Goal: Find specific page/section

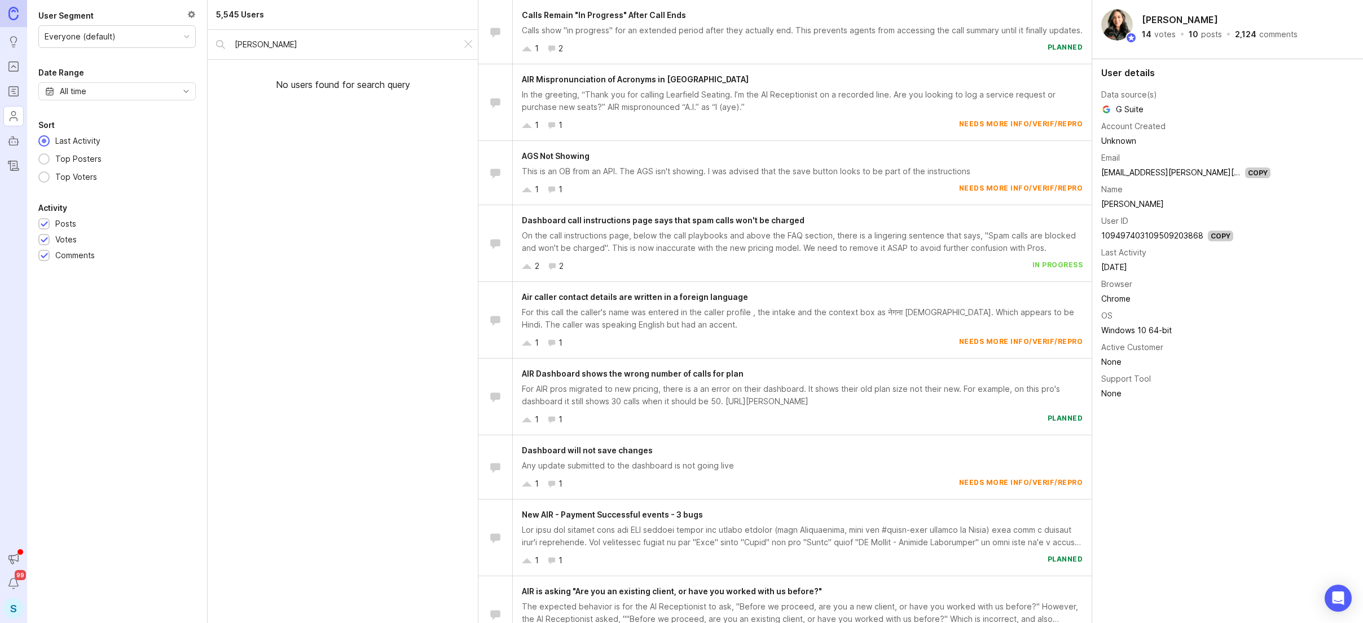
drag, startPoint x: 274, startPoint y: 44, endPoint x: 189, endPoint y: 41, distance: 84.1
click at [189, 41] on div "User Segment Everyone (default) Date Range All time Sort Last Activity Top Post…" at bounding box center [694, 311] width 1335 height 623
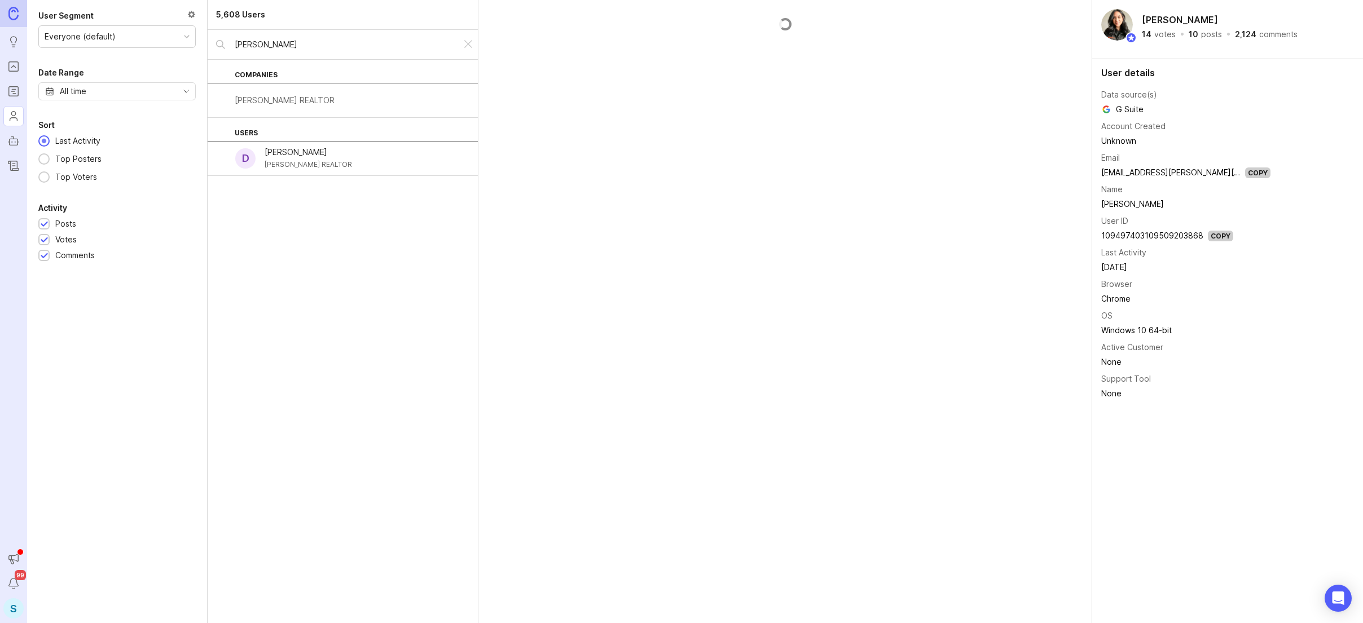
click at [286, 43] on input "[PERSON_NAME]" at bounding box center [344, 44] width 218 height 12
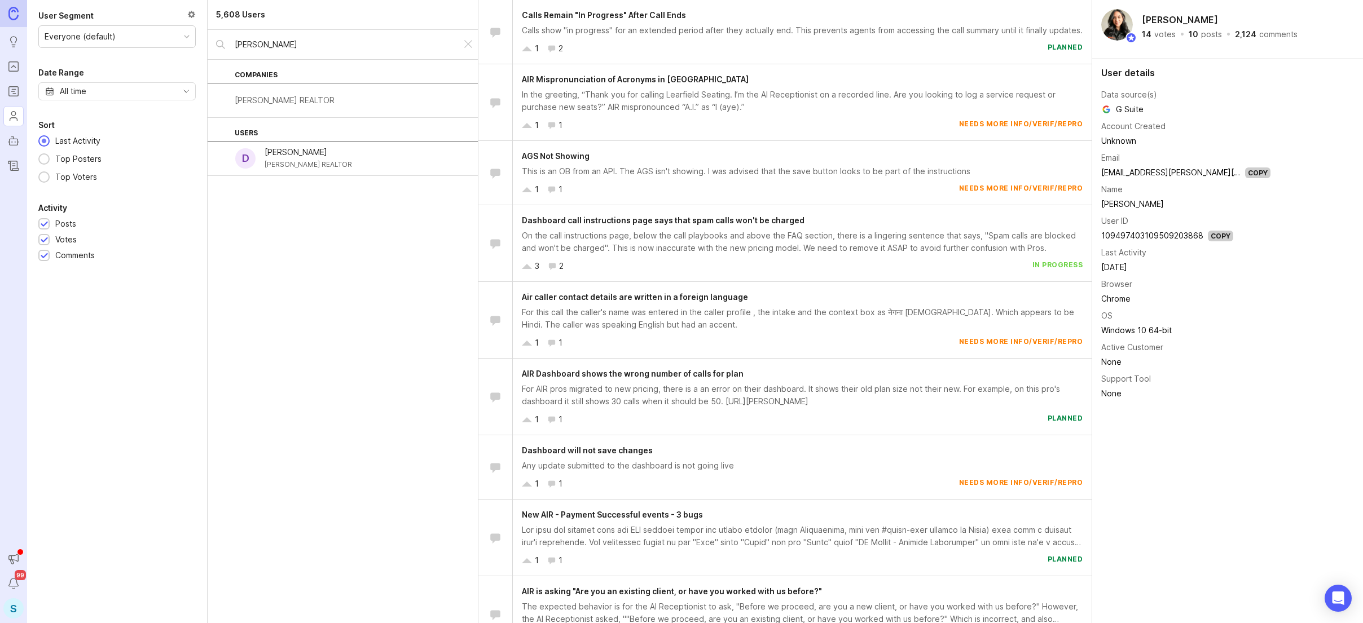
click at [334, 164] on div "[PERSON_NAME] REALTOR" at bounding box center [307, 164] width 87 height 12
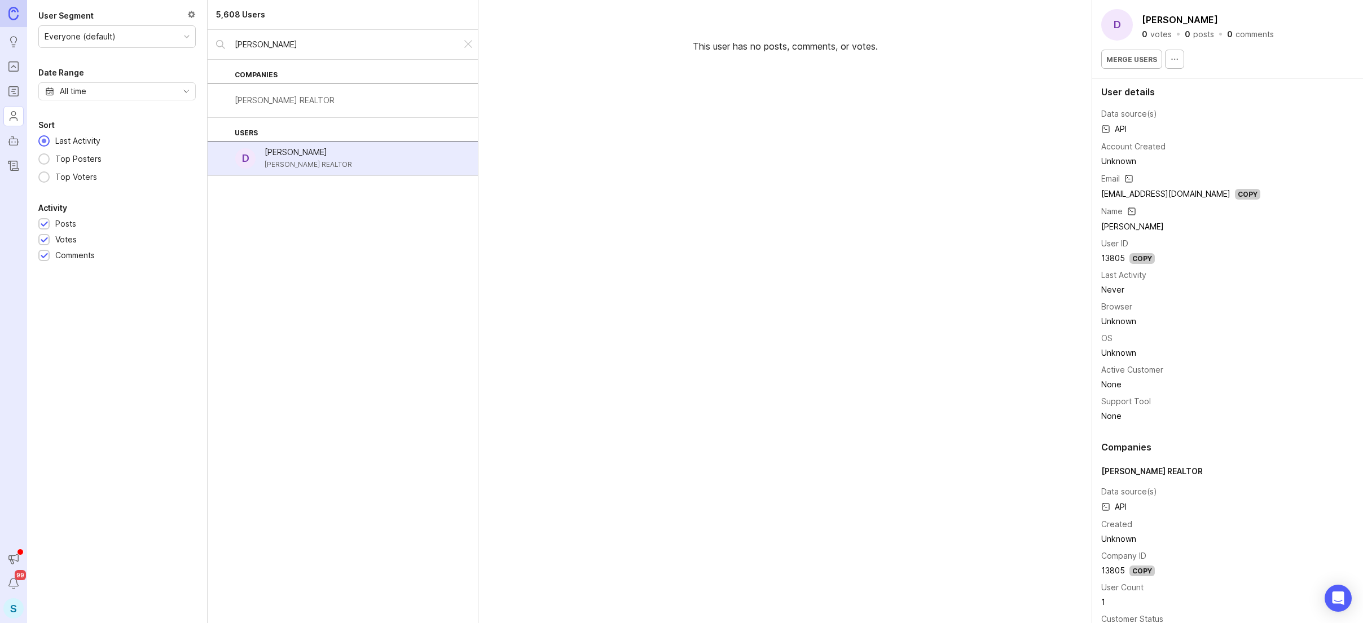
click at [322, 106] on div "[PERSON_NAME] REALTOR" at bounding box center [285, 100] width 100 height 12
